Goal: Entertainment & Leisure: Consume media (video, audio)

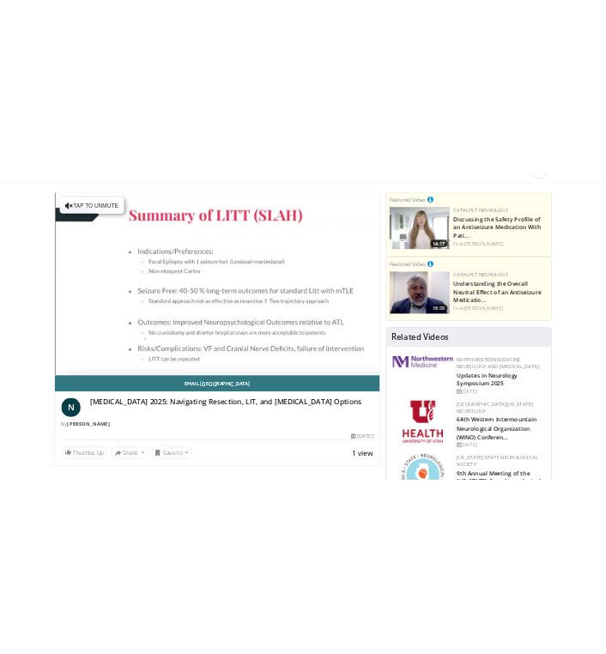
scroll to position [88, 0]
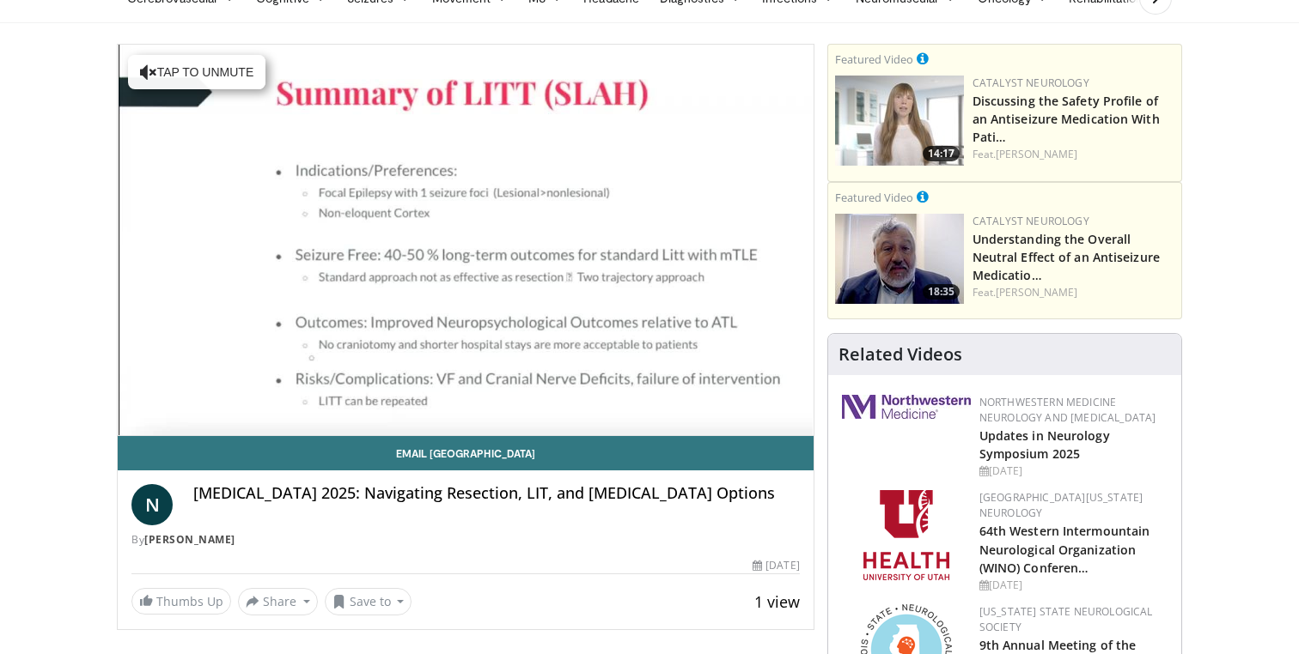
click at [764, 605] on span "1 view" at bounding box center [777, 602] width 46 height 21
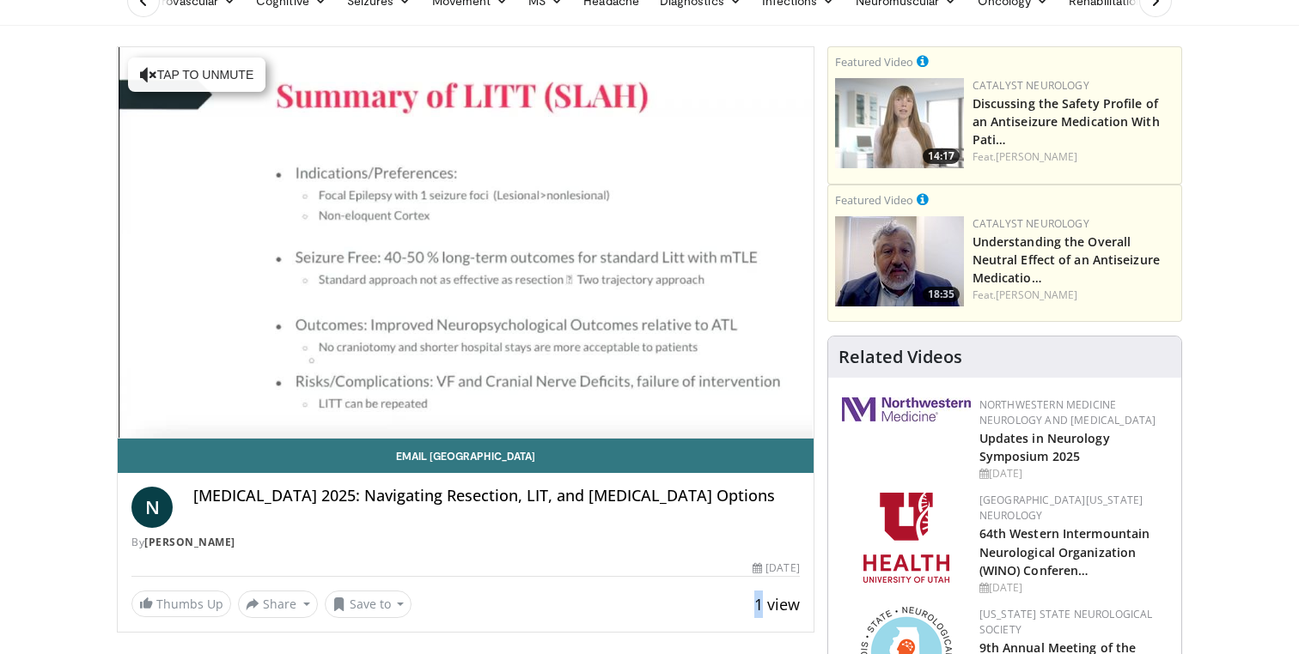
scroll to position [105, 0]
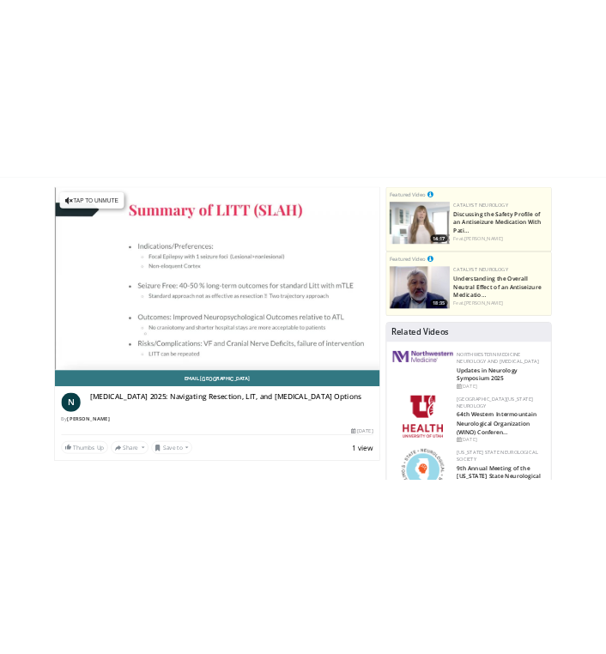
scroll to position [83, 0]
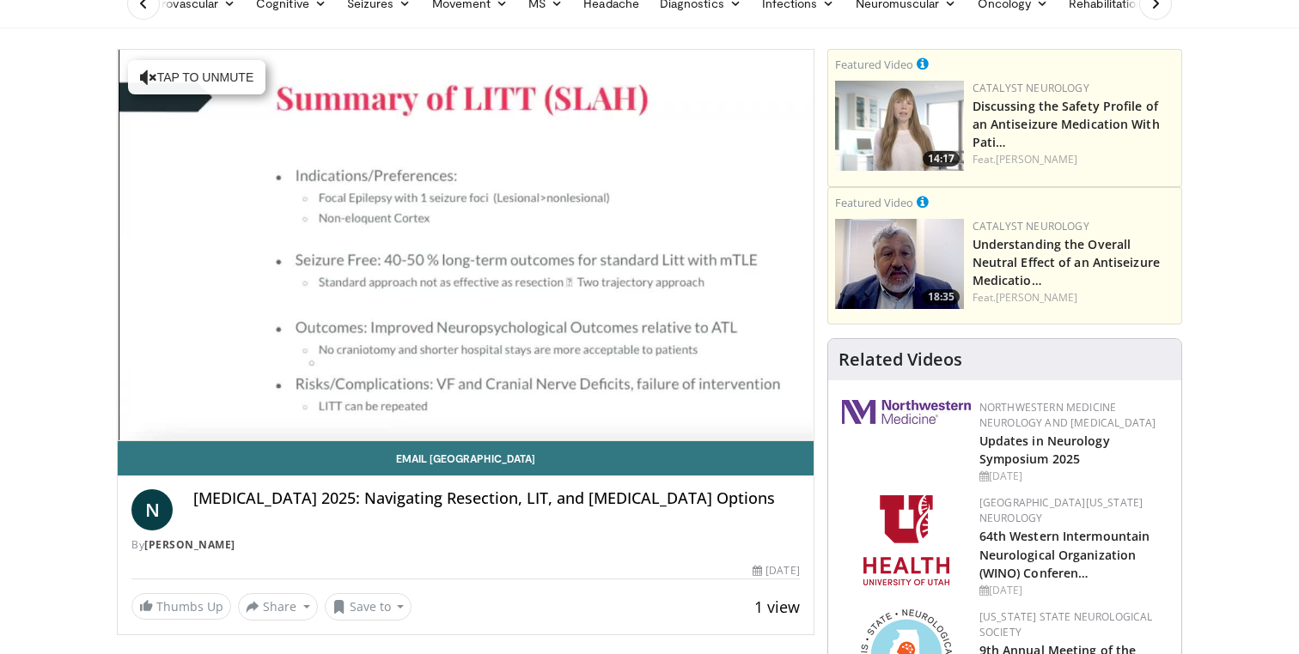
click at [774, 605] on span "1 view" at bounding box center [777, 607] width 46 height 21
click at [758, 607] on span "1 view" at bounding box center [777, 607] width 46 height 21
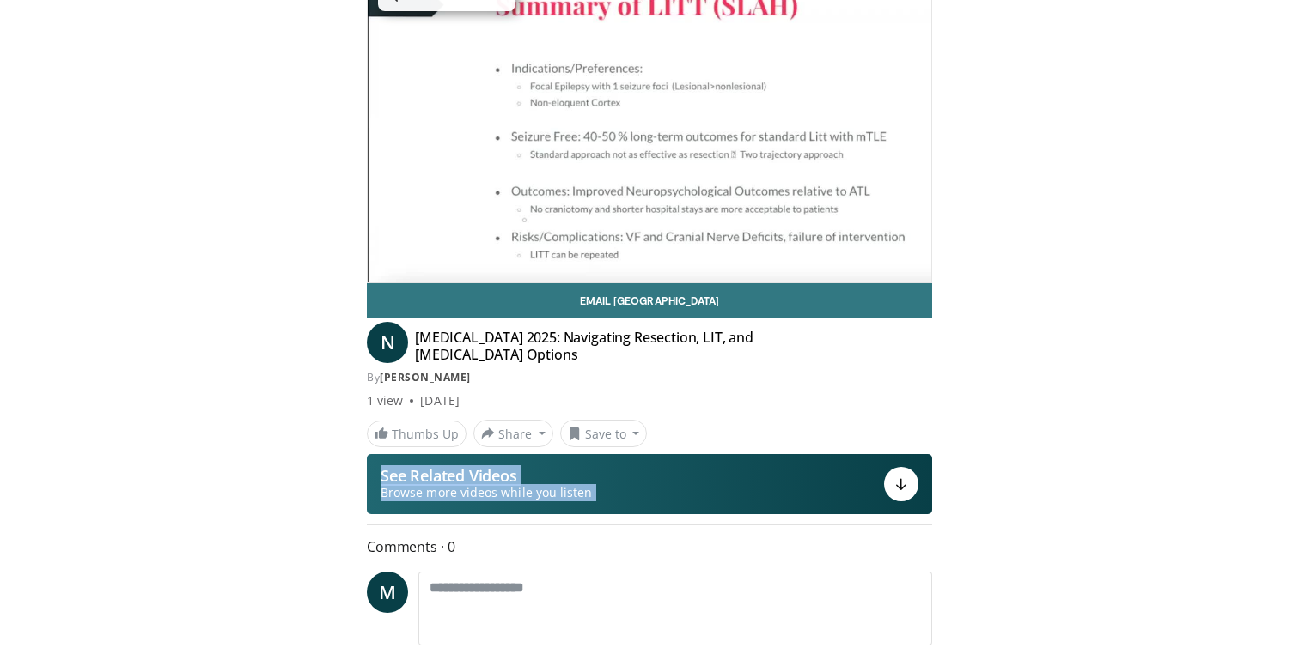
scroll to position [133, 0]
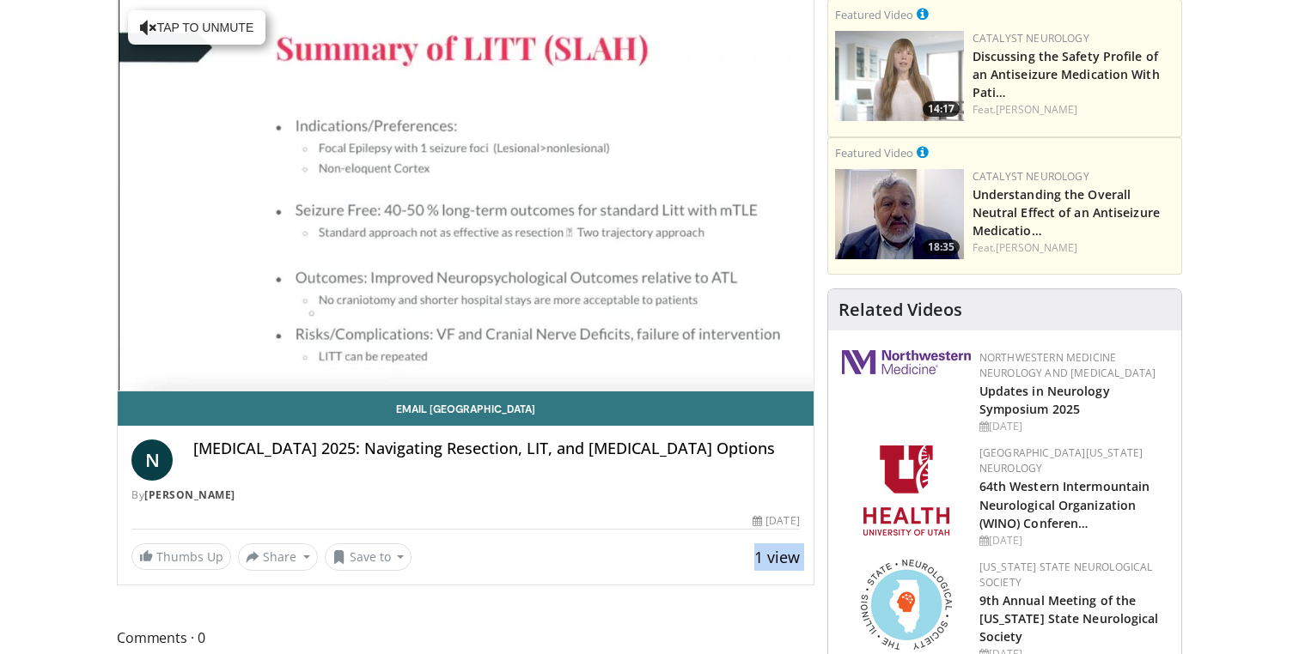
click at [767, 566] on span "1 view" at bounding box center [777, 557] width 46 height 21
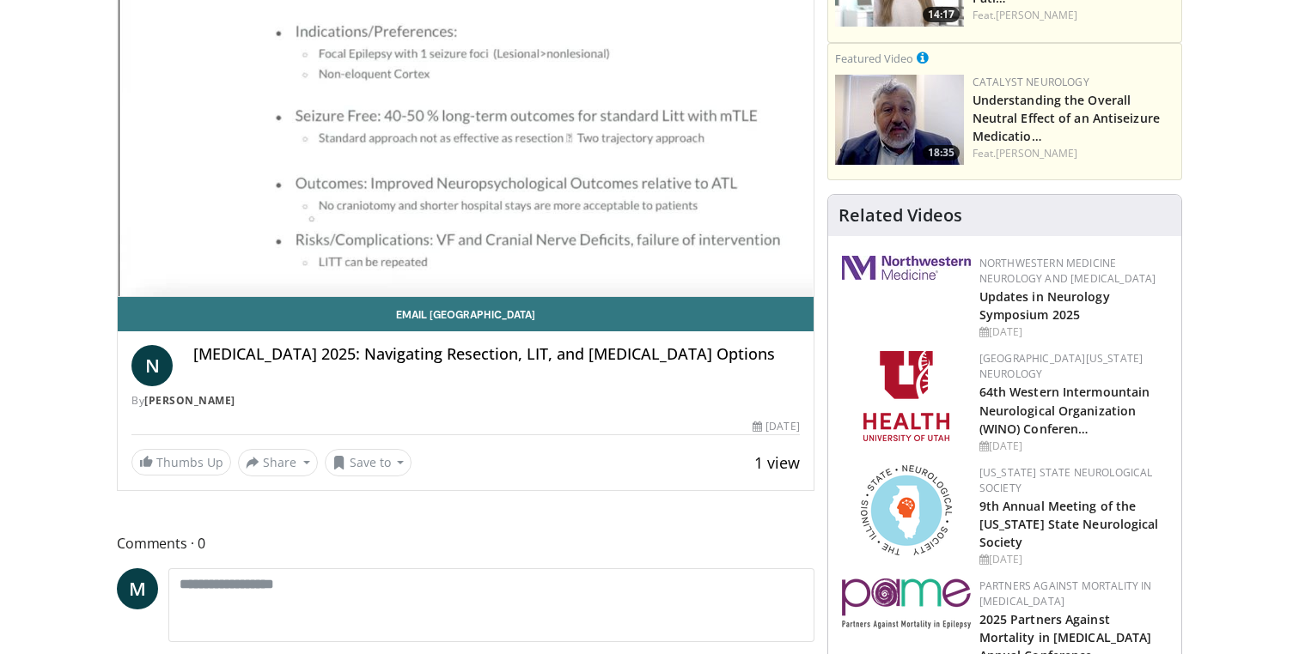
scroll to position [0, 0]
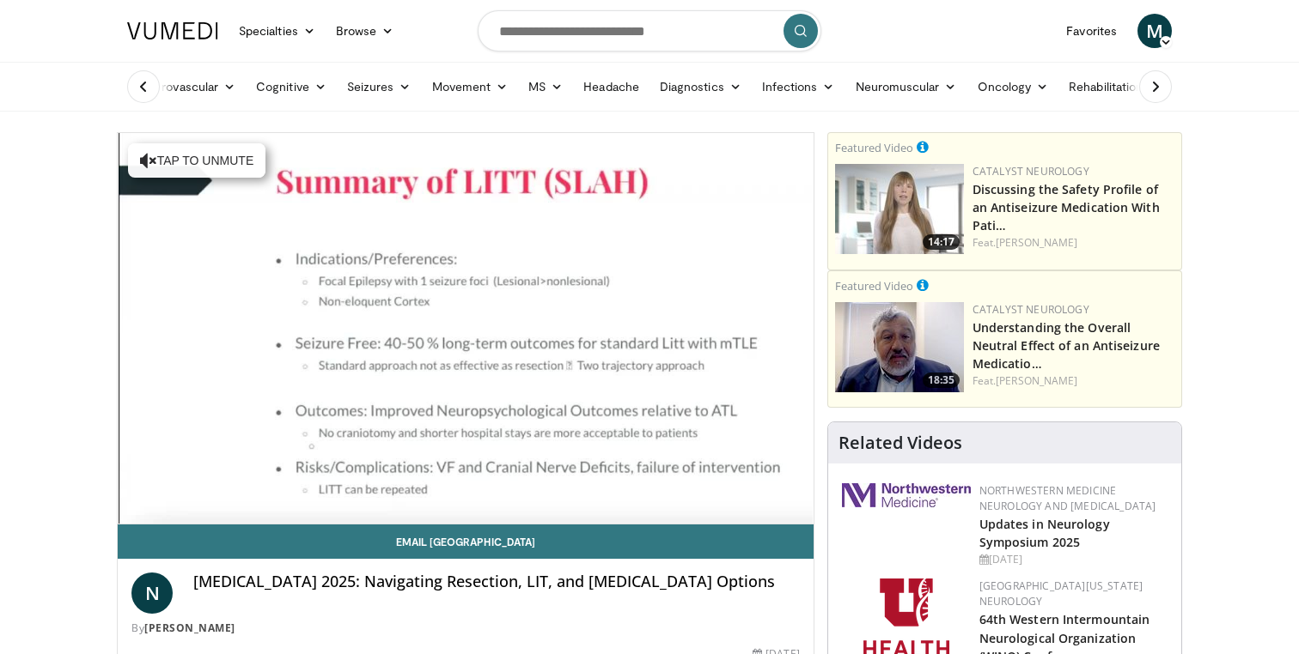
click at [149, 88] on icon at bounding box center [143, 86] width 17 height 17
click at [305, 100] on link "Cognitive" at bounding box center [291, 87] width 91 height 34
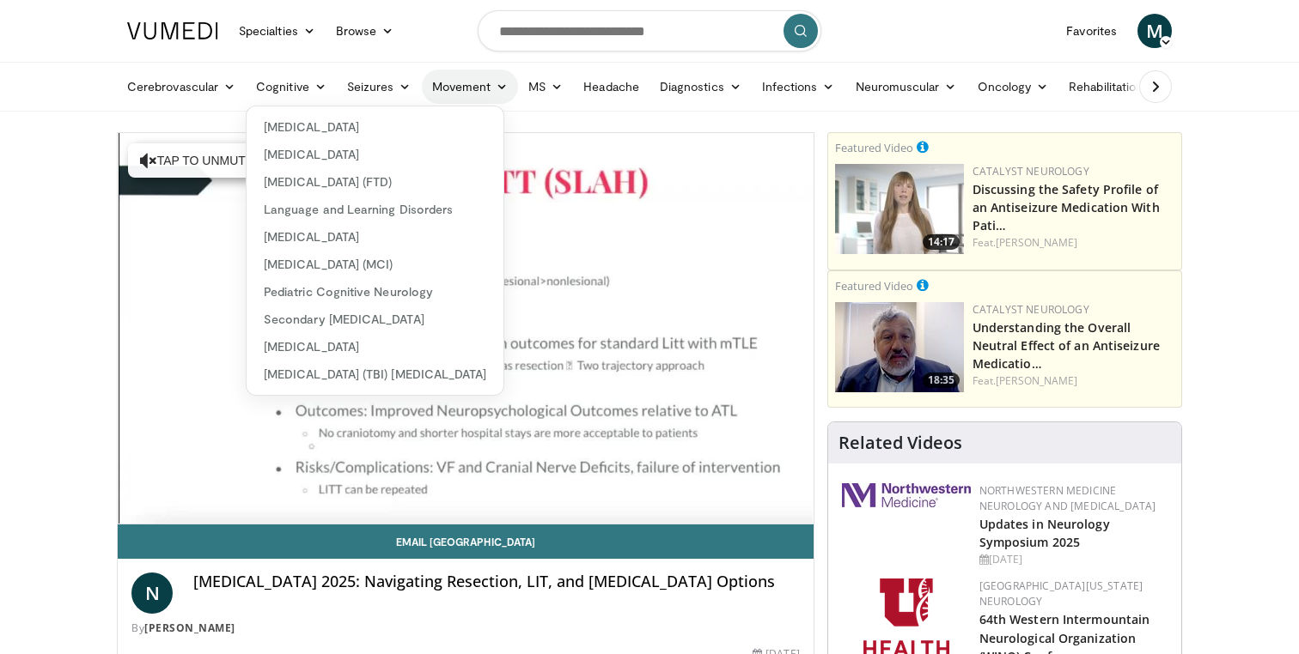
click at [452, 91] on link "Movement" at bounding box center [470, 87] width 97 height 34
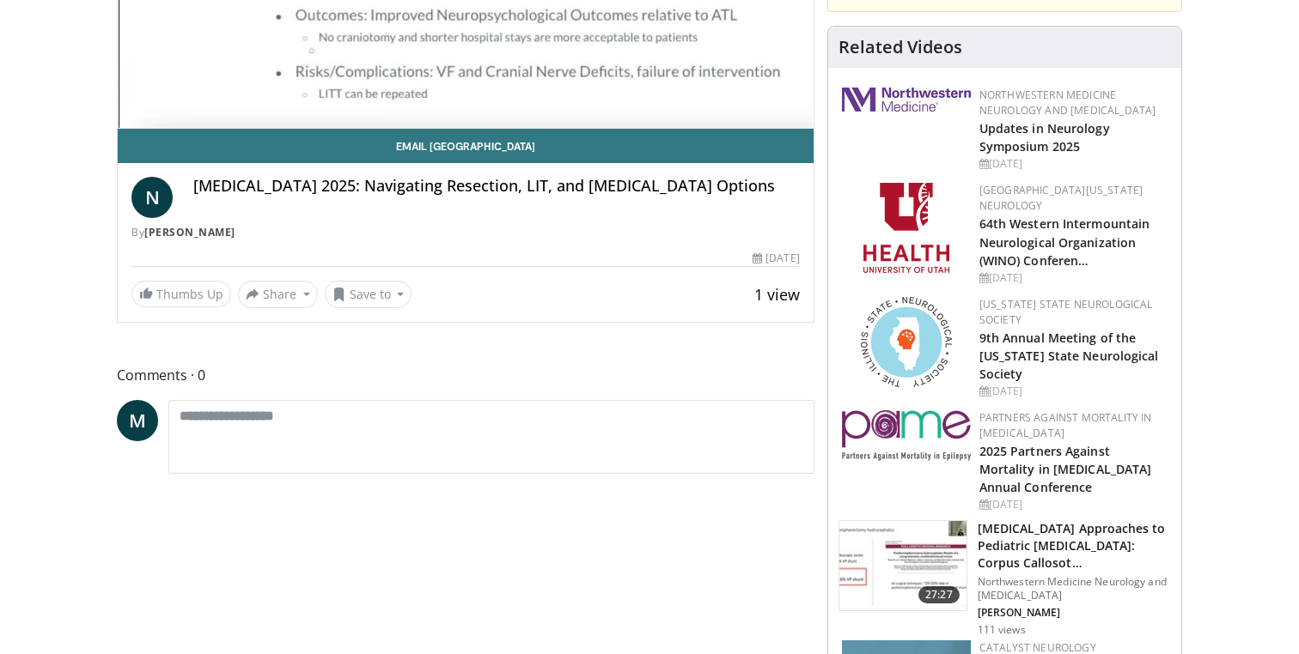
scroll to position [394, 0]
